Goal: Transaction & Acquisition: Purchase product/service

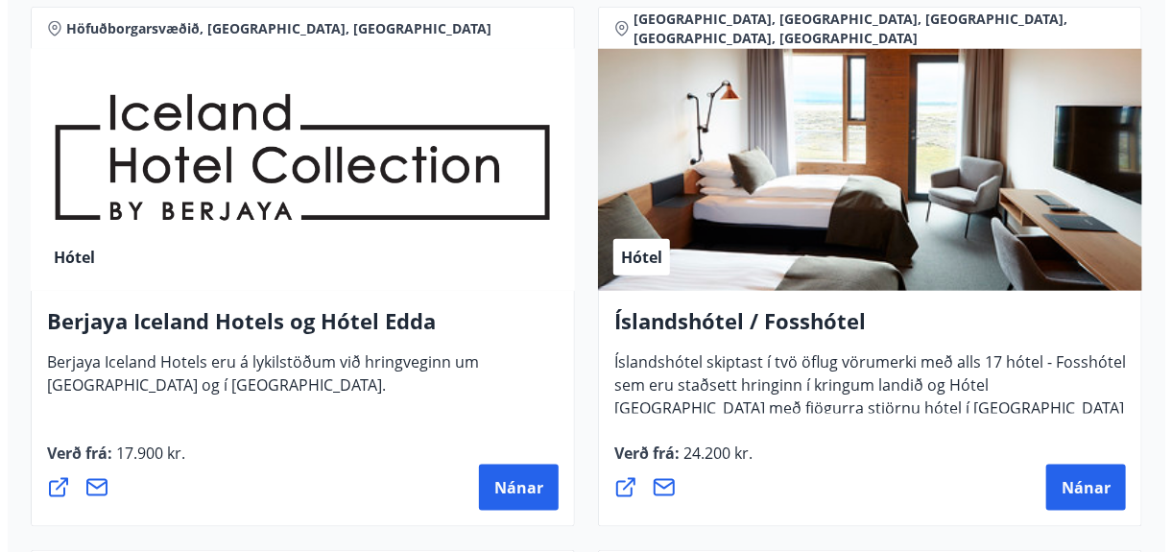
scroll to position [3648, 0]
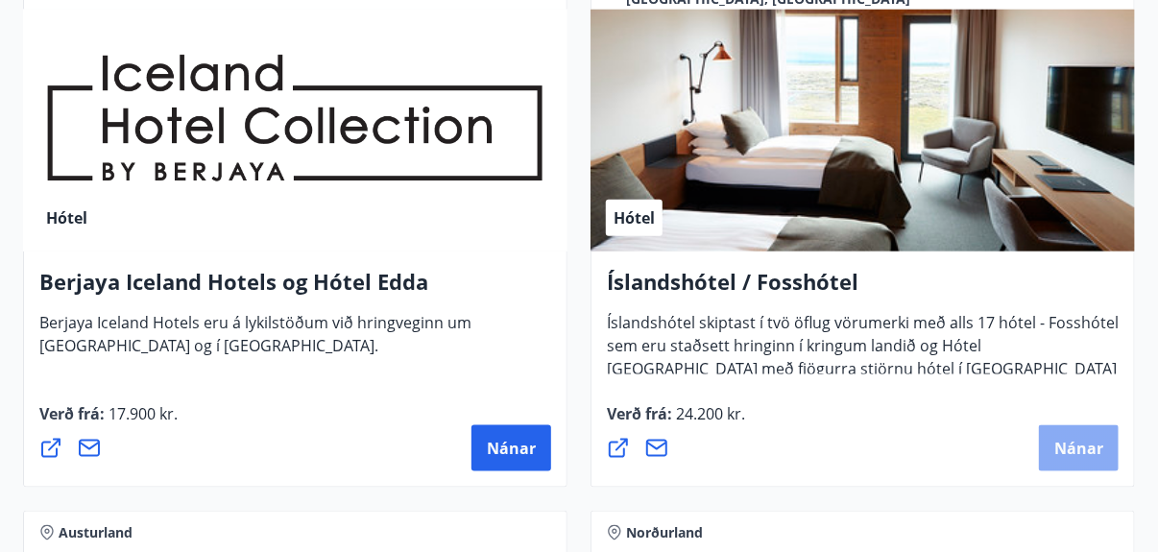
click at [1067, 438] on span "Nánar" at bounding box center [1078, 448] width 49 height 21
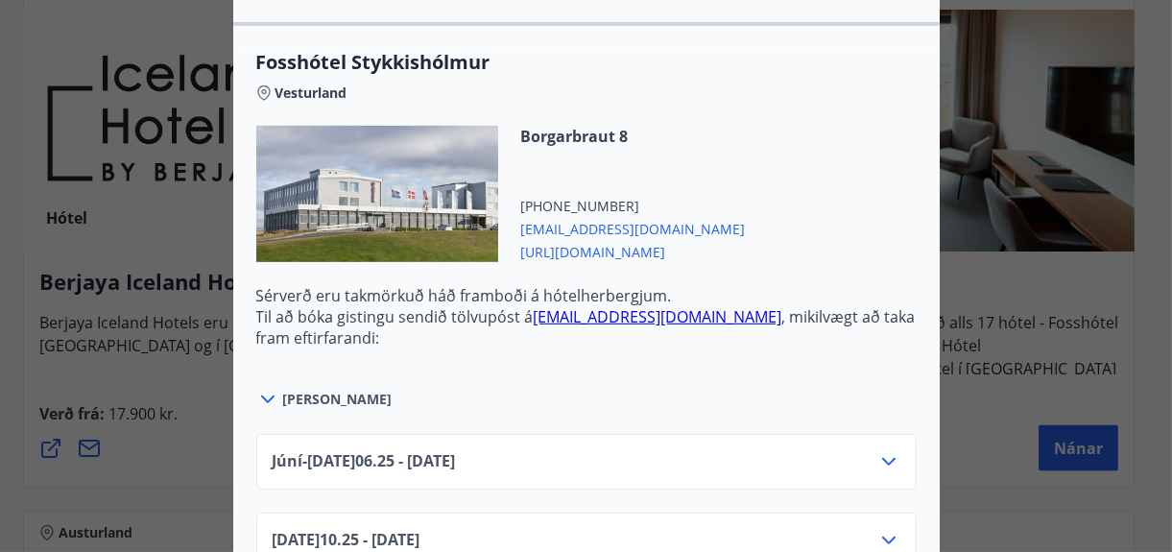
scroll to position [1440, 0]
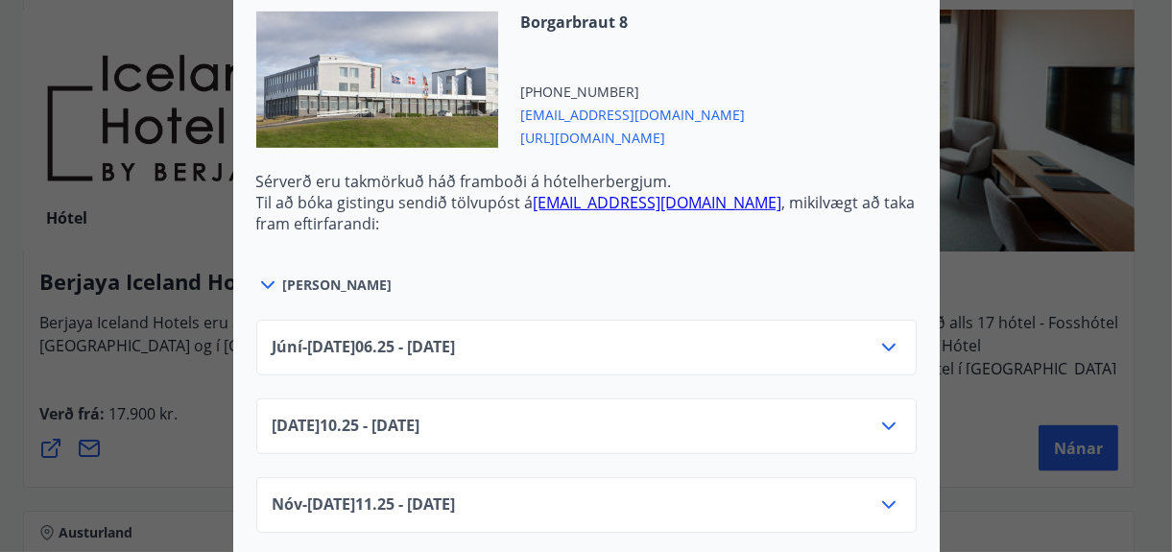
click at [261, 281] on icon at bounding box center [267, 285] width 13 height 8
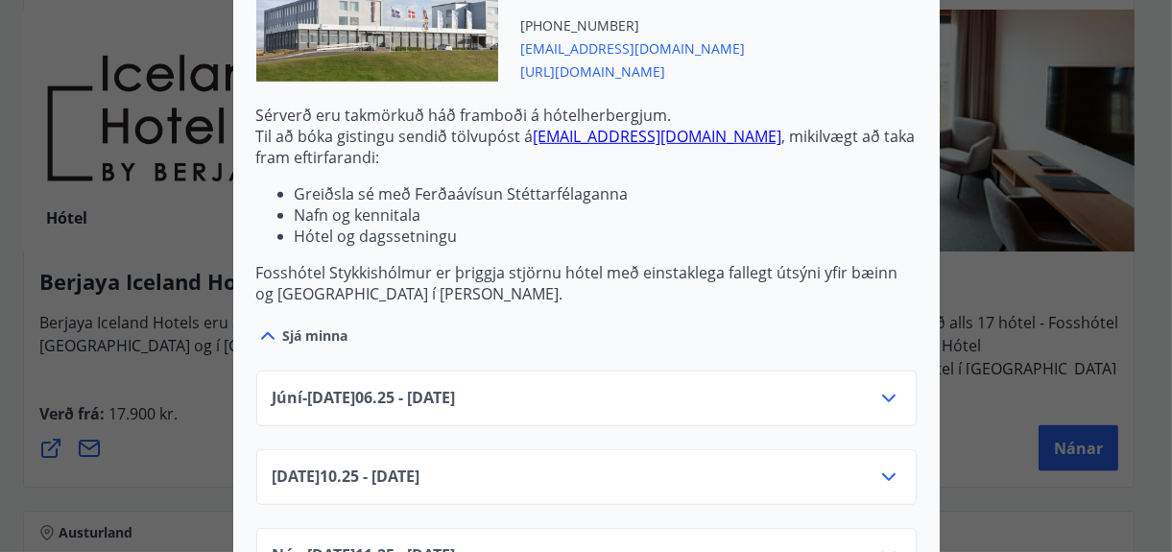
scroll to position [1536, 0]
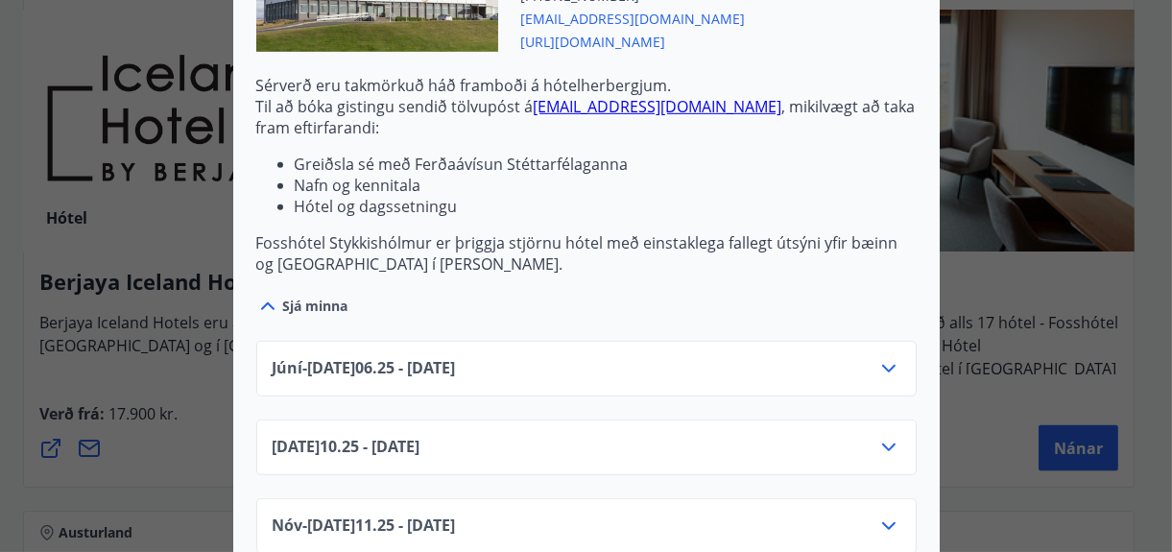
click at [882, 365] on icon at bounding box center [888, 369] width 13 height 8
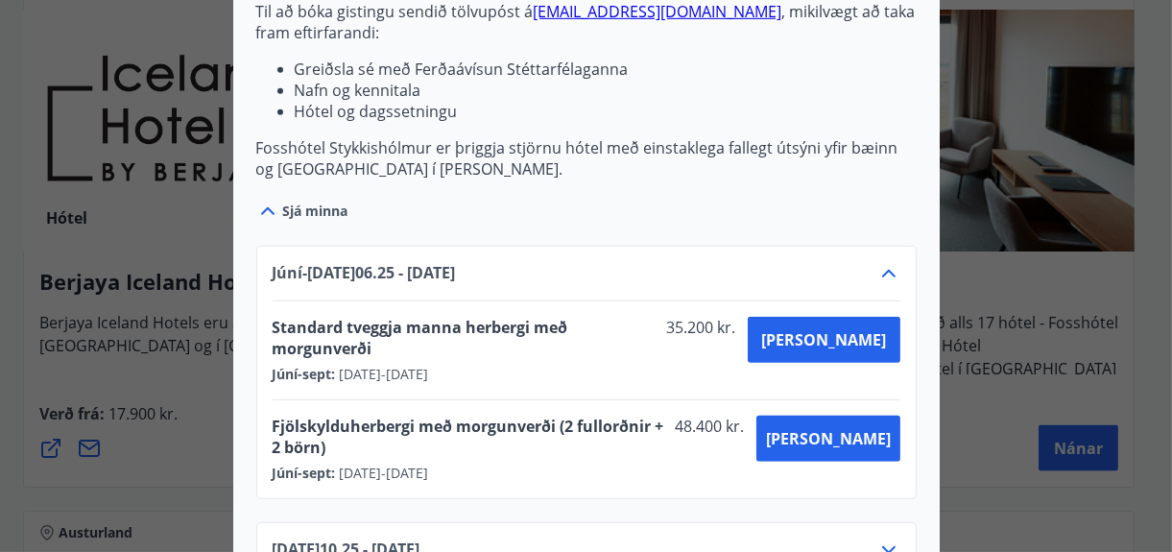
scroll to position [1728, 0]
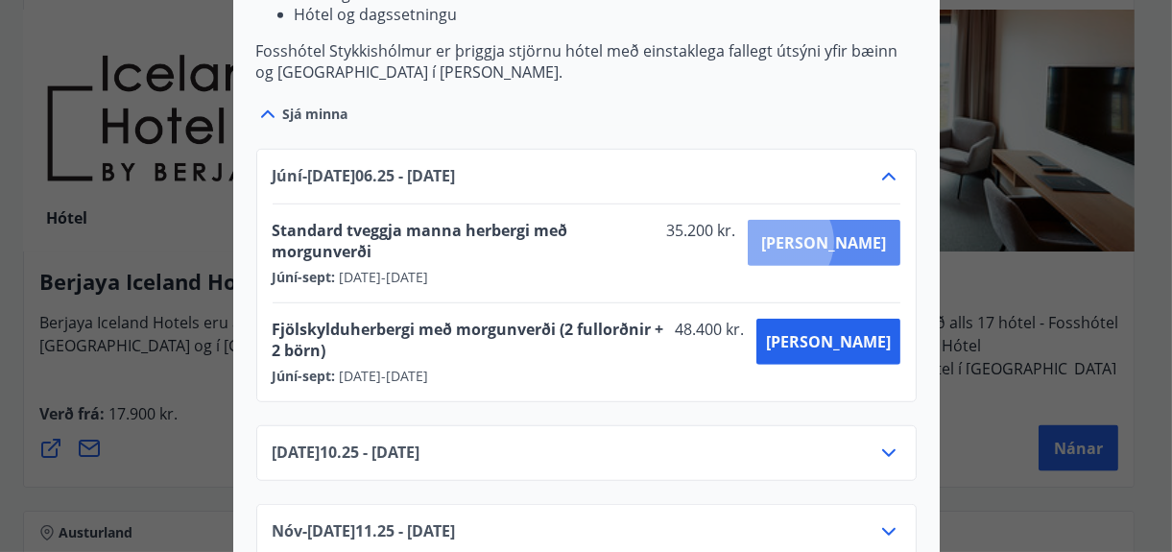
click at [844, 232] on span "[PERSON_NAME]" at bounding box center [823, 242] width 125 height 21
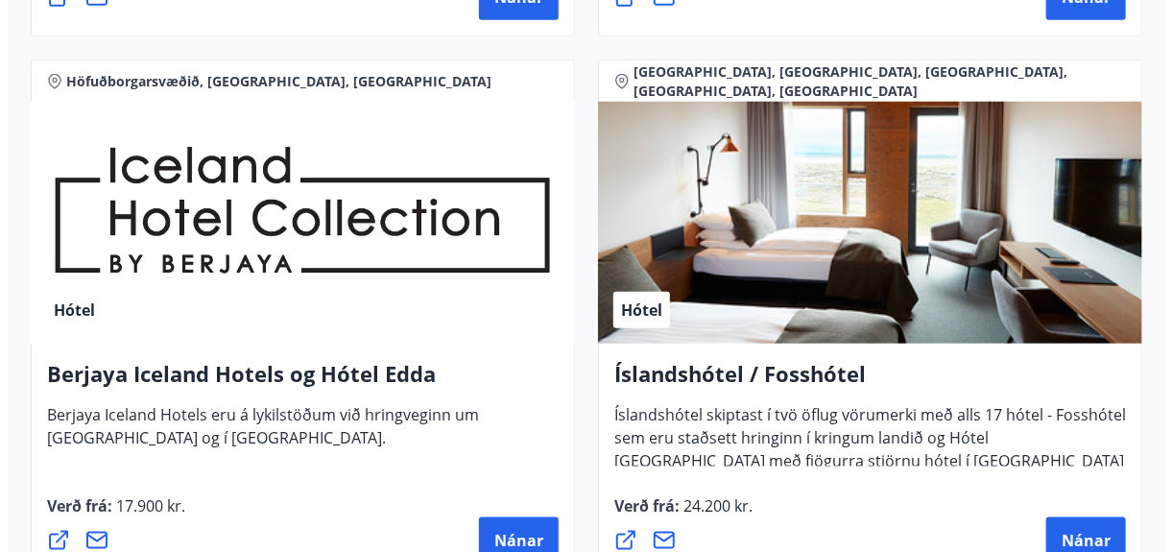
scroll to position [3648, 0]
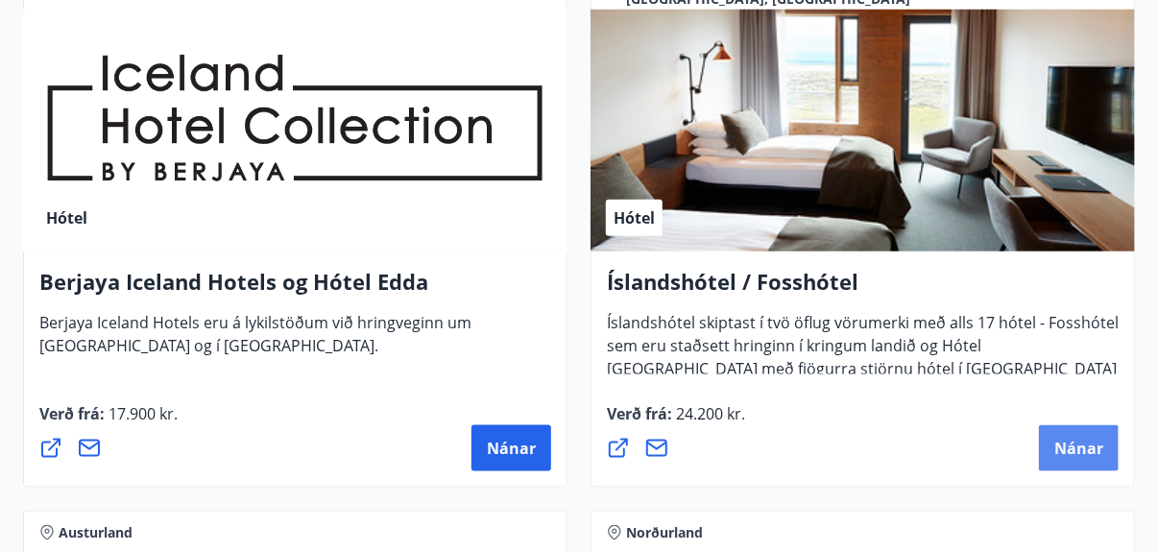
click at [1078, 441] on span "Nánar" at bounding box center [1078, 448] width 49 height 21
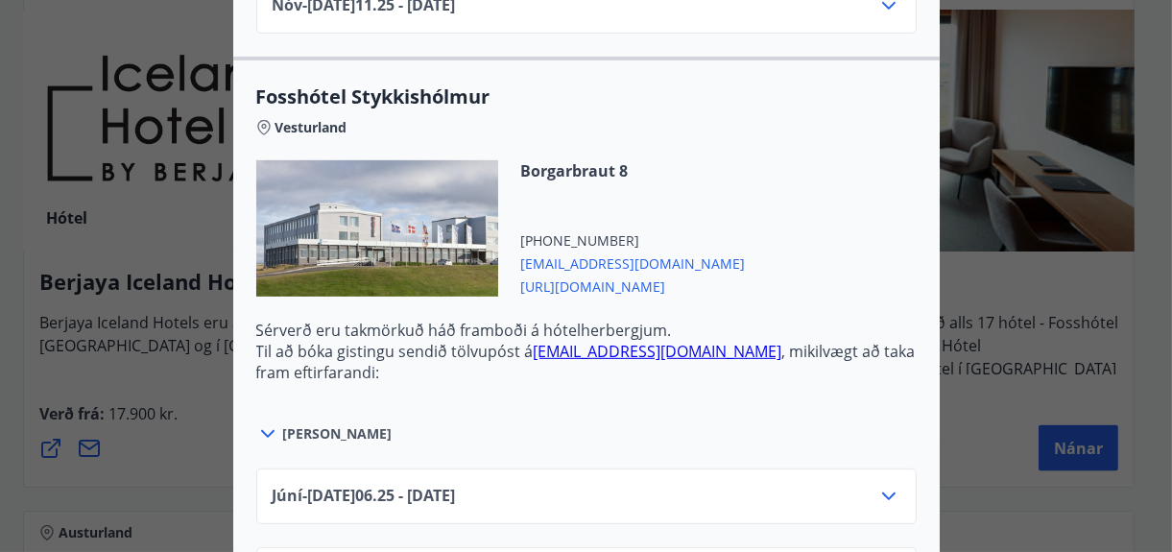
scroll to position [1247, 0]
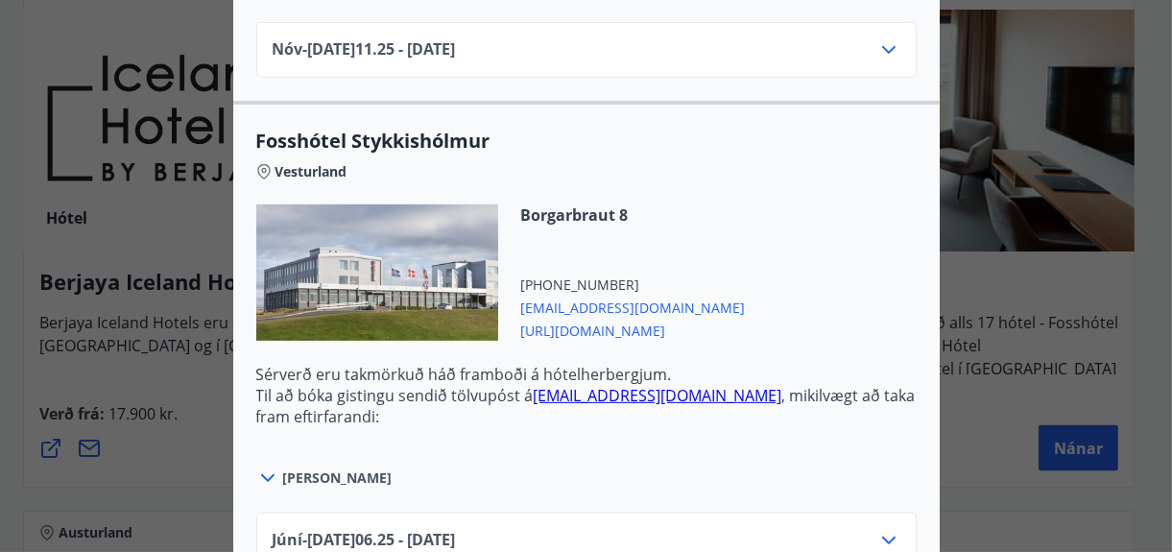
click at [610, 385] on link "[EMAIL_ADDRESS][DOMAIN_NAME]" at bounding box center [658, 395] width 249 height 21
click at [854, 205] on div "Borgarbraut 8 [PHONE_NUMBER] [EMAIL_ADDRESS][DOMAIN_NAME] [URL][DOMAIN_NAME]" at bounding box center [586, 284] width 661 height 159
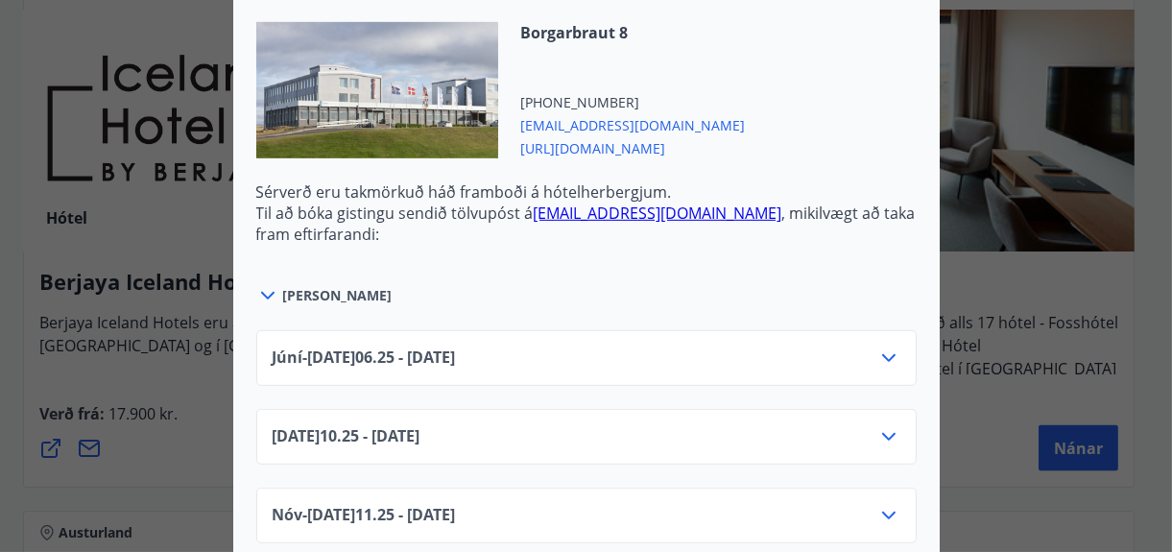
scroll to position [1440, 0]
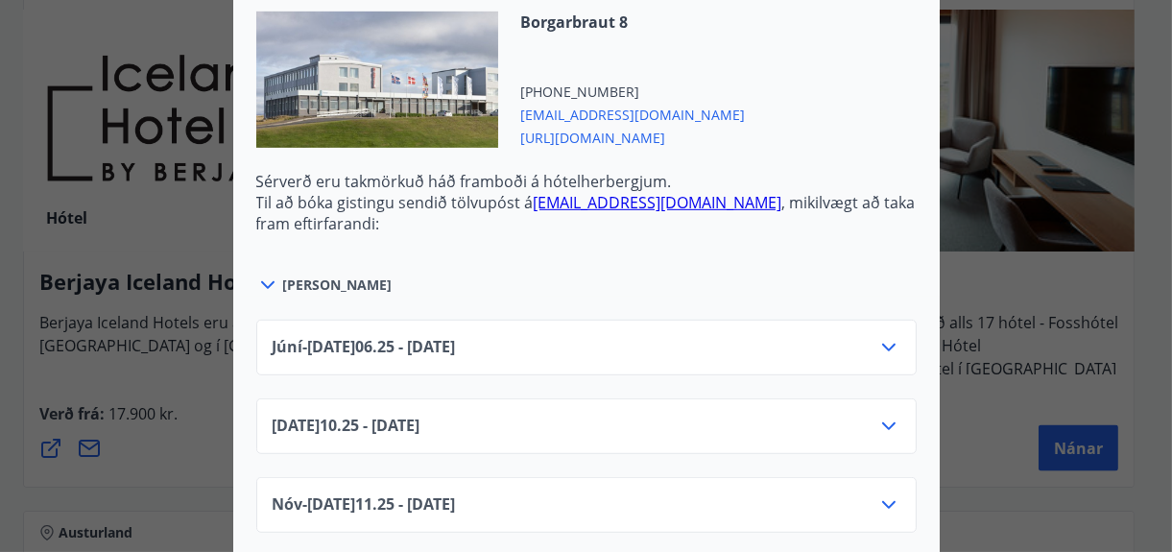
click at [258, 274] on icon at bounding box center [267, 285] width 23 height 23
